Goal: Task Accomplishment & Management: Use online tool/utility

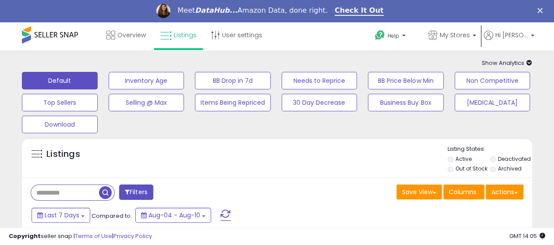
click at [543, 14] on div "Meet DataHub... Amazon Data, done right. Check It Out" at bounding box center [277, 11] width 554 height 15
click at [543, 9] on icon "Close" at bounding box center [540, 10] width 5 height 5
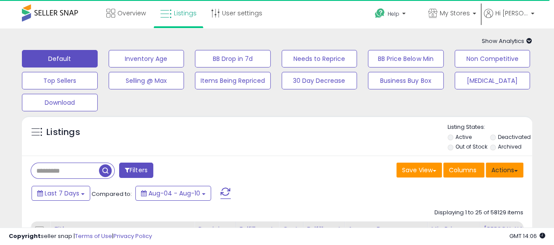
click at [497, 171] on button "Actions" at bounding box center [505, 170] width 38 height 15
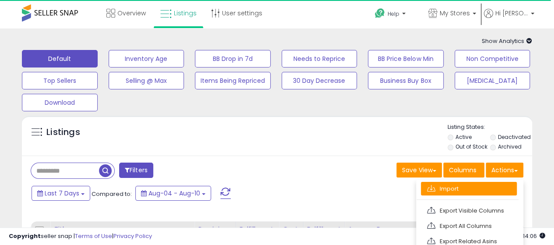
click at [473, 190] on link "Import" at bounding box center [469, 189] width 96 height 14
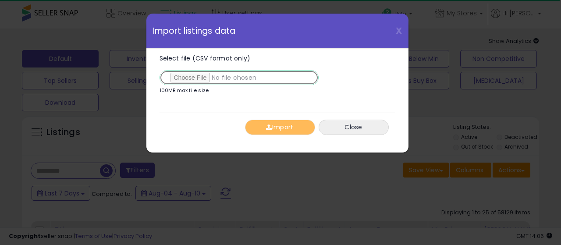
click at [200, 79] on input "Select file (CSV format only)" at bounding box center [239, 77] width 159 height 15
type input "**********"
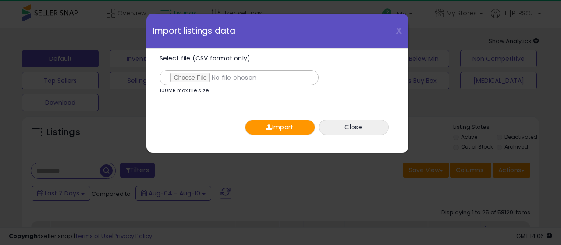
click at [261, 124] on button "Import" at bounding box center [280, 127] width 70 height 15
